Goal: Check status: Check status

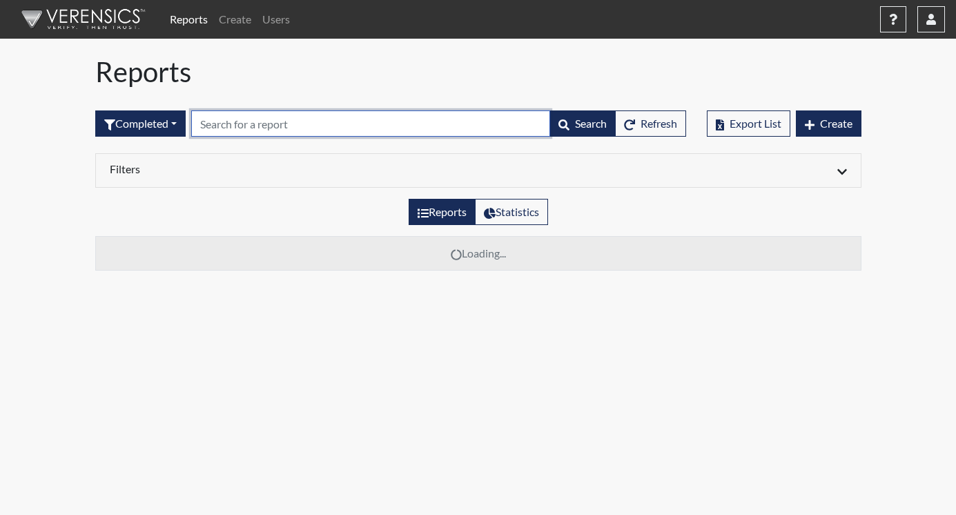
click at [233, 126] on input "text" at bounding box center [370, 123] width 359 height 26
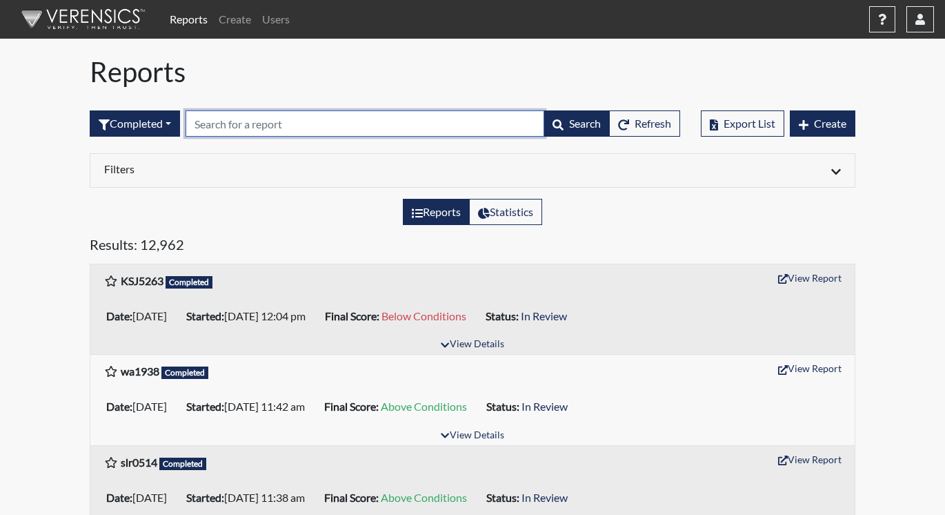
paste input "DKC6037"
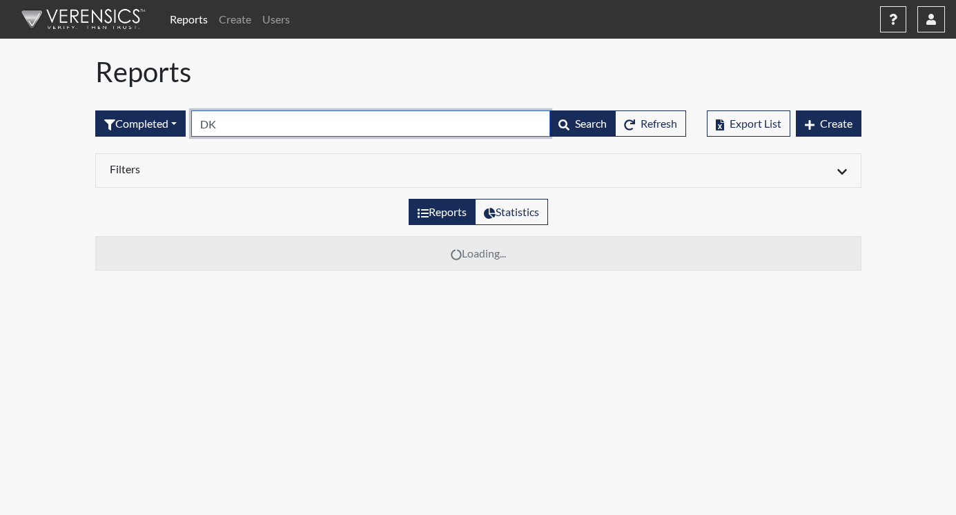
type input "D"
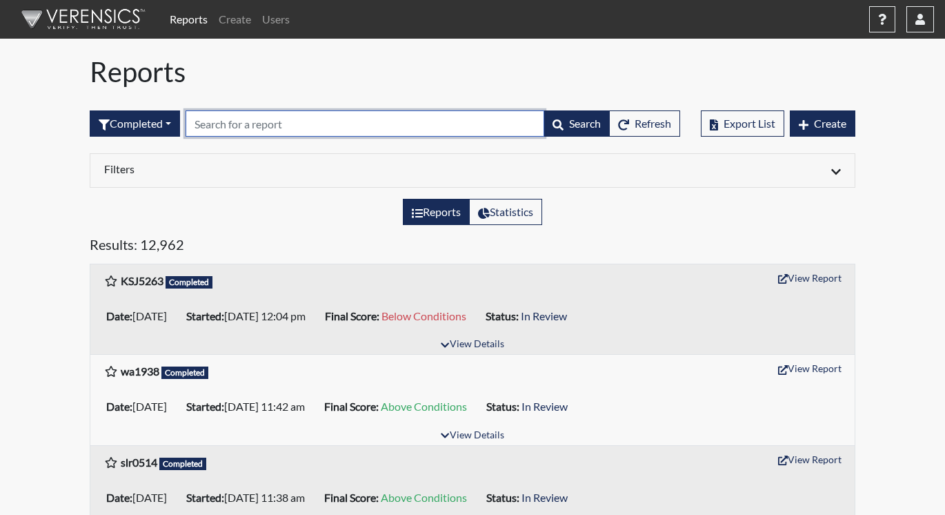
click at [222, 133] on input "text" at bounding box center [365, 123] width 359 height 26
paste input "DKC6037"
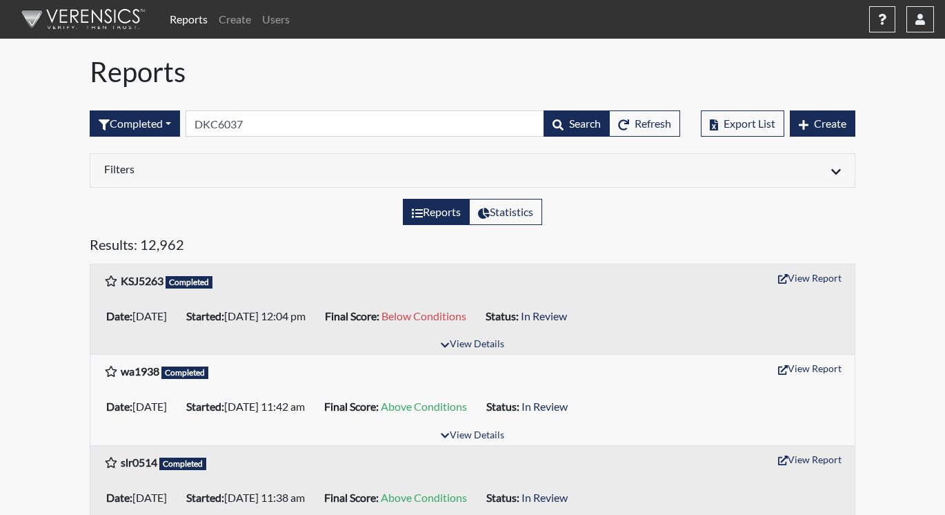
click at [253, 235] on div "Reports Statistics" at bounding box center [472, 217] width 787 height 37
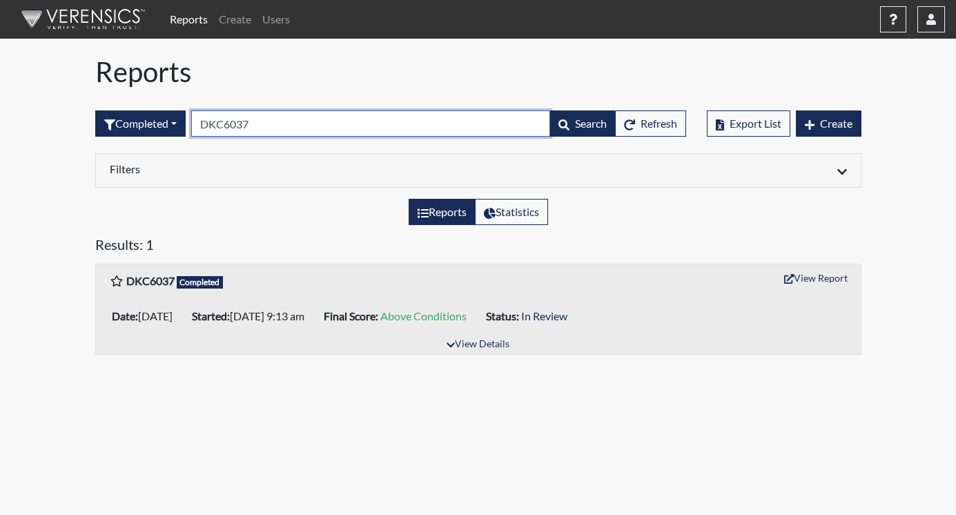
click at [277, 132] on input "DKC6037" at bounding box center [370, 123] width 359 height 26
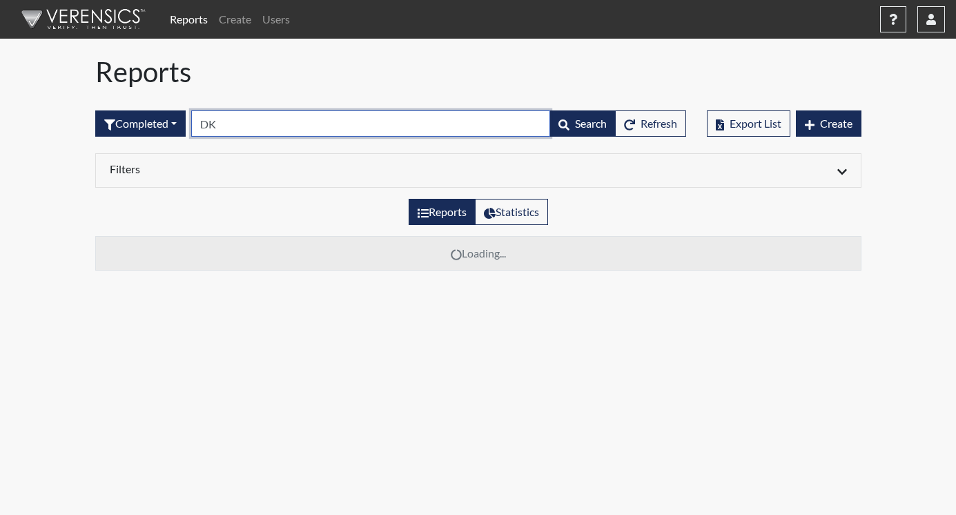
type input "D"
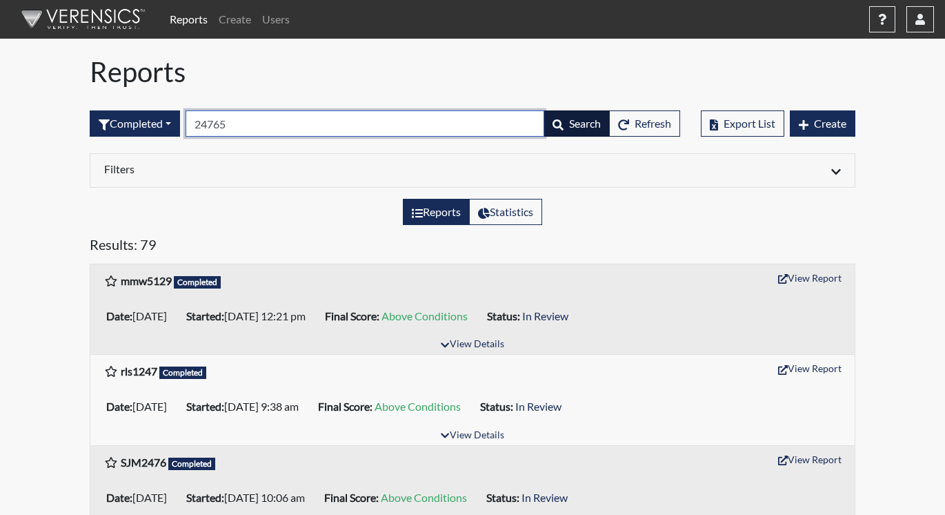
type input "24765"
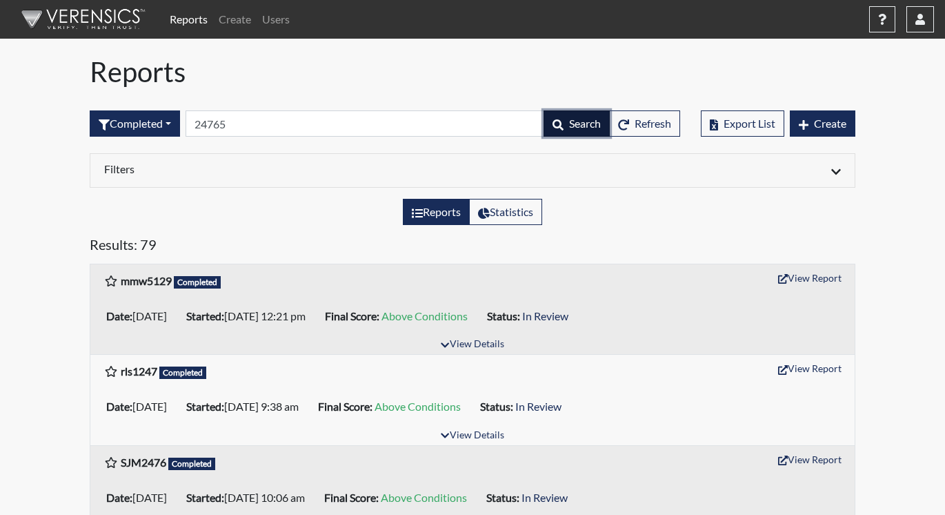
click at [579, 119] on span "Search" at bounding box center [585, 123] width 32 height 13
click at [580, 121] on span "Search" at bounding box center [585, 123] width 32 height 13
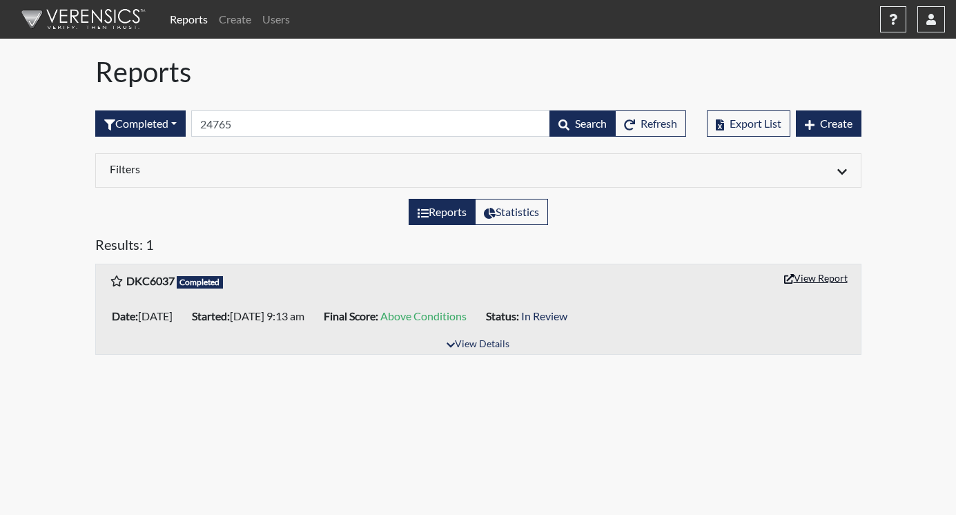
click at [831, 280] on button "View Report" at bounding box center [816, 277] width 76 height 21
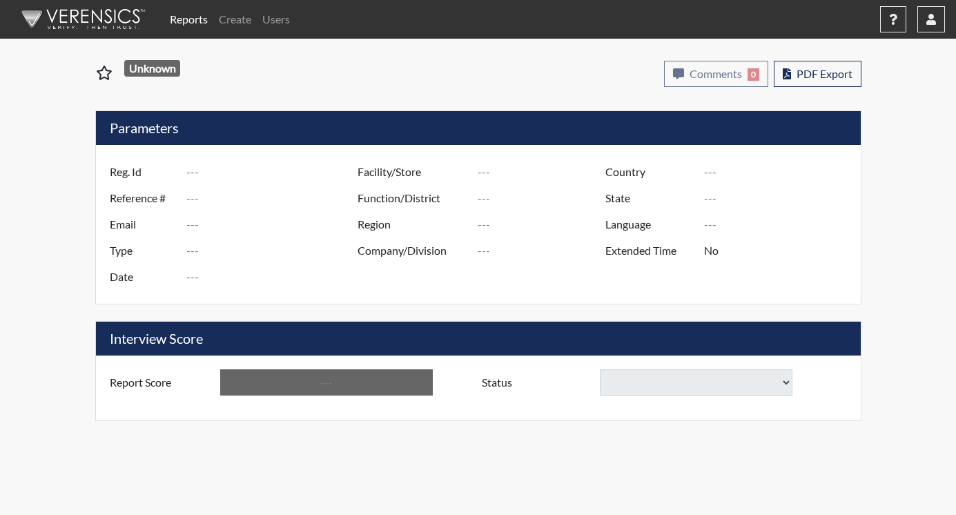
type input "DKC6037"
type input "24765"
type input "---"
type input "Corrections Pre-Employment"
type input "[DATE]"
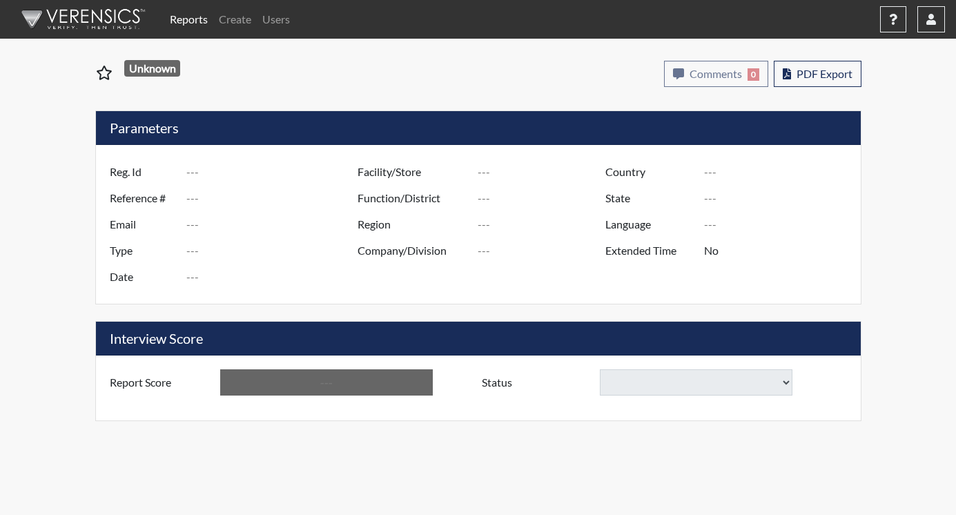
type input "[US_STATE] SP"
type input "[GEOGRAPHIC_DATA]"
type input "[US_STATE]"
type input "English"
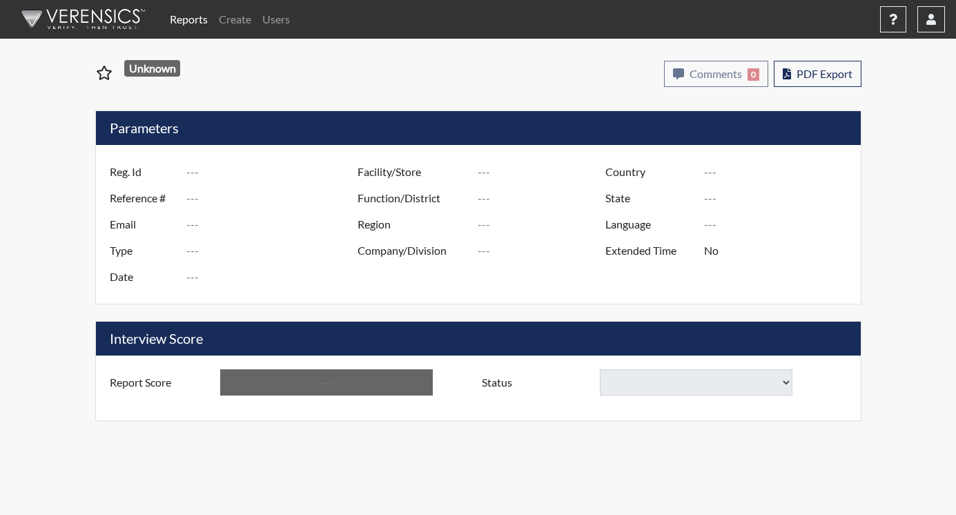
type input "Above Conditions"
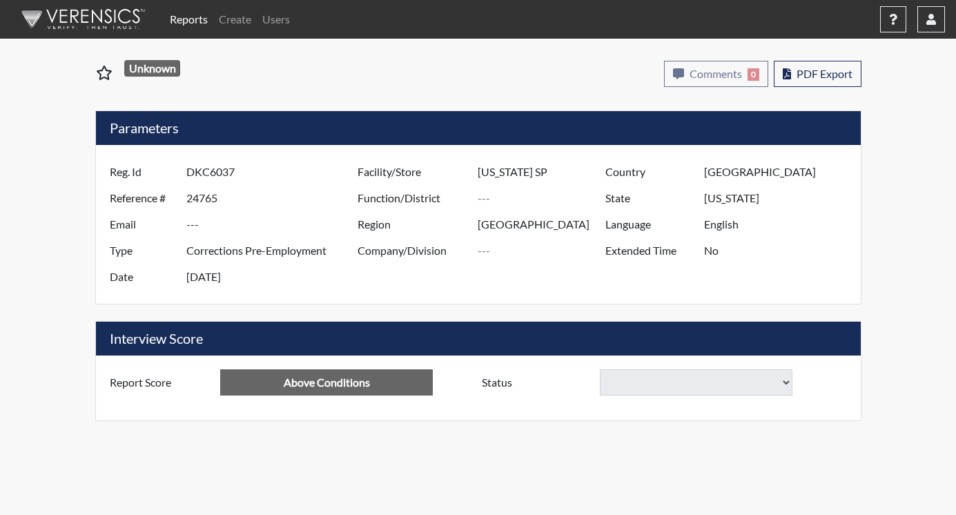
select select "reasonable-explanation-provided"
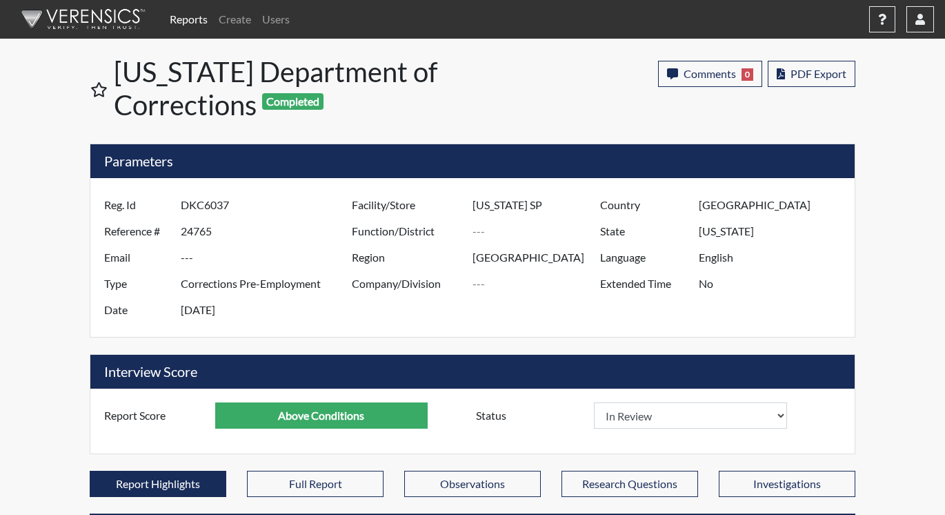
scroll to position [229, 573]
